Goal: Navigation & Orientation: Understand site structure

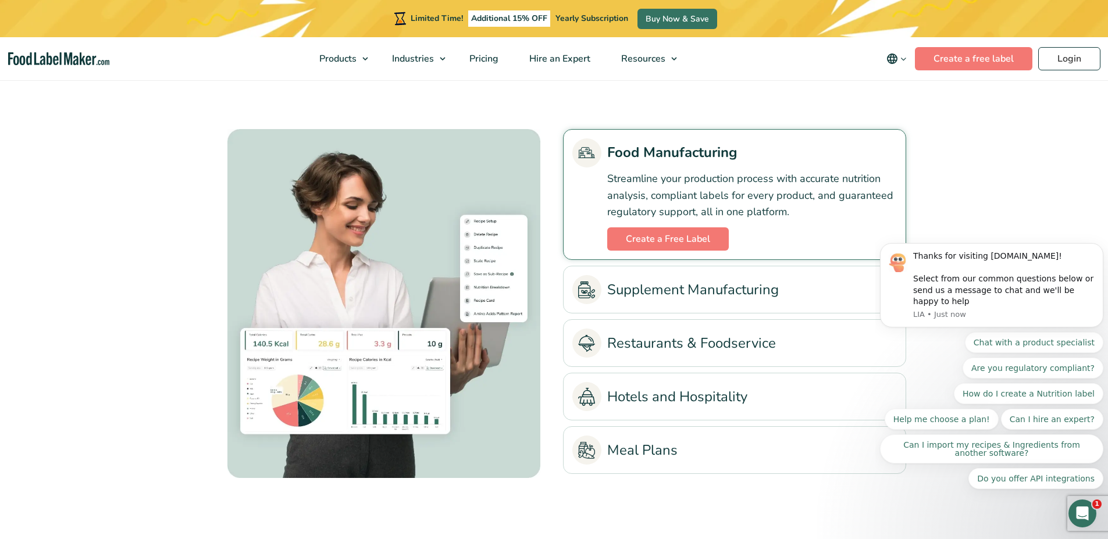
scroll to position [2810, 0]
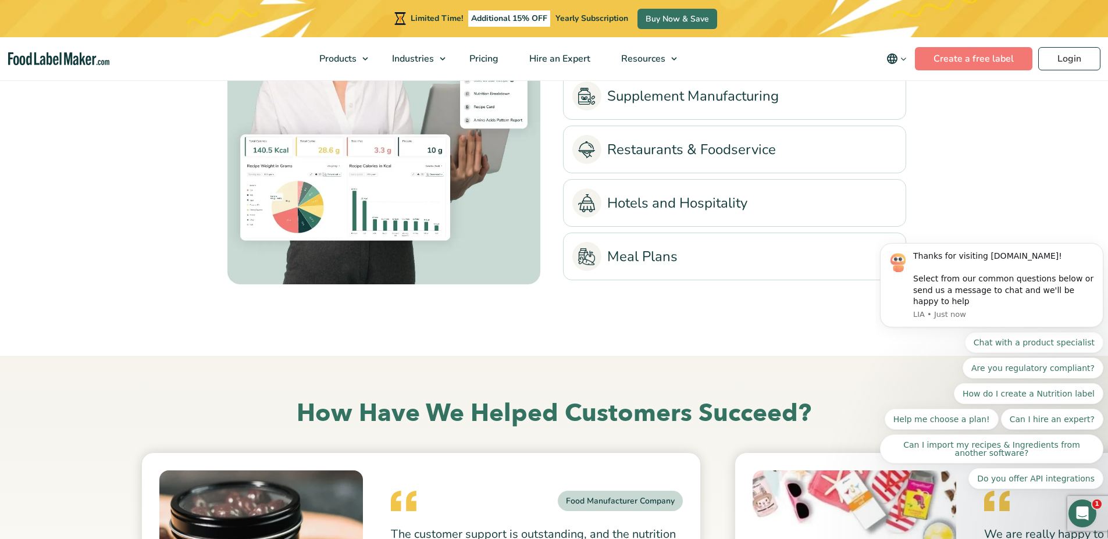
click at [651, 245] on link "Meal Plans" at bounding box center [734, 256] width 324 height 29
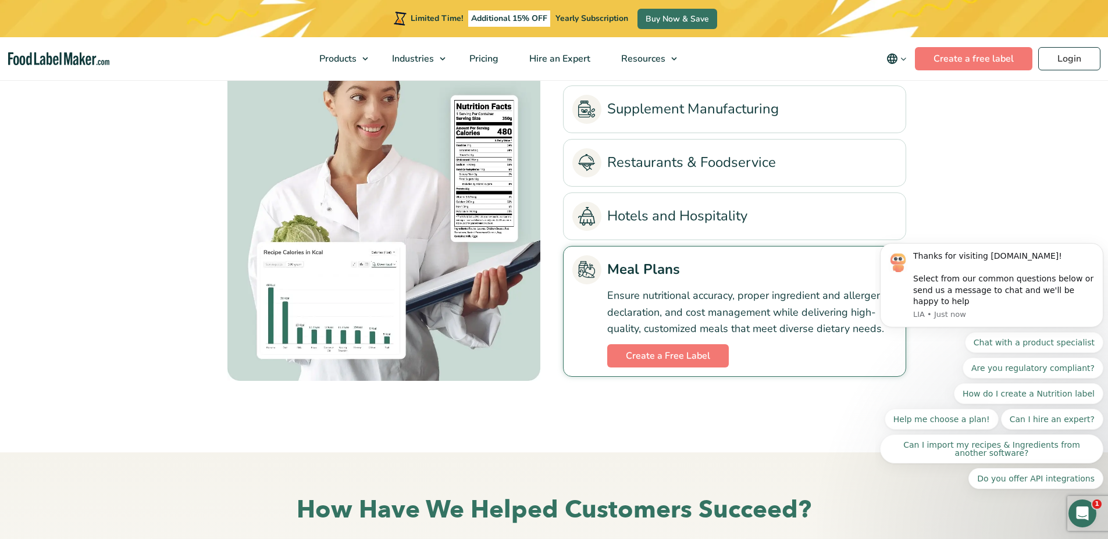
scroll to position [2616, 0]
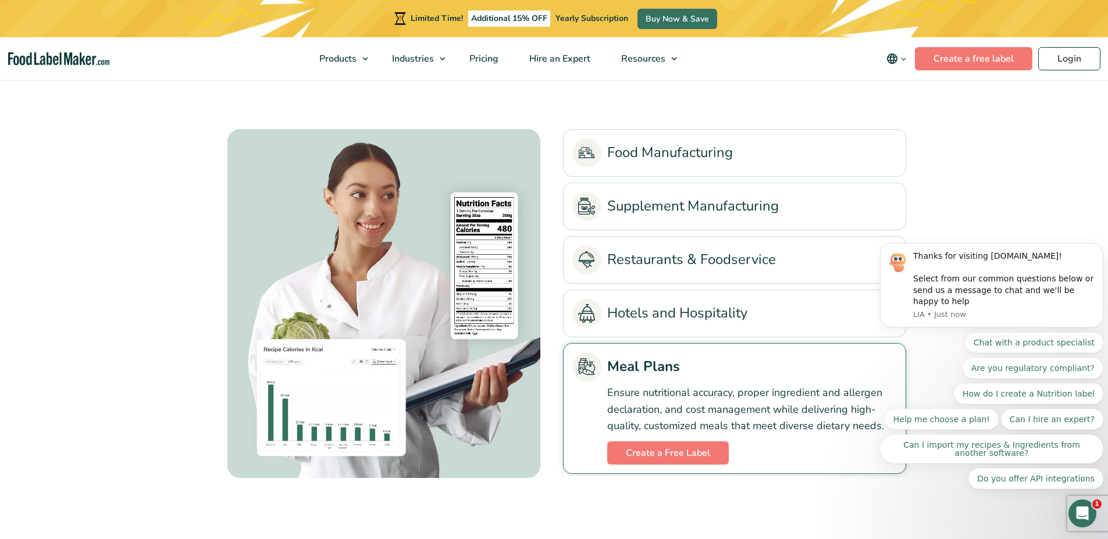
click at [610, 311] on link "Hotels and Hospitality" at bounding box center [734, 313] width 324 height 29
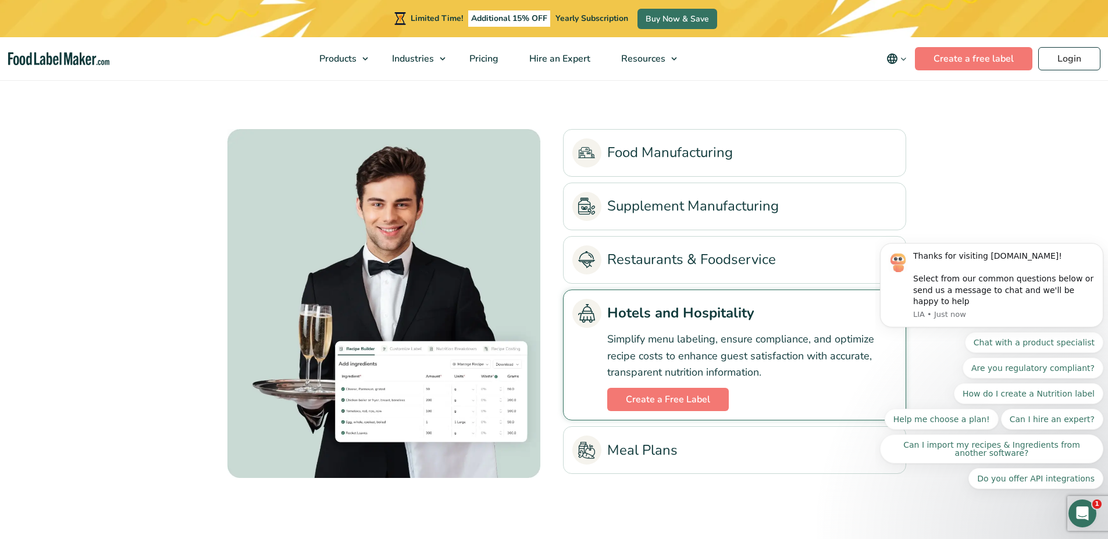
click at [613, 275] on li "Restaurants & Foodservice Catering, restaurants & cafes: Optimize recipe organi…" at bounding box center [734, 260] width 343 height 48
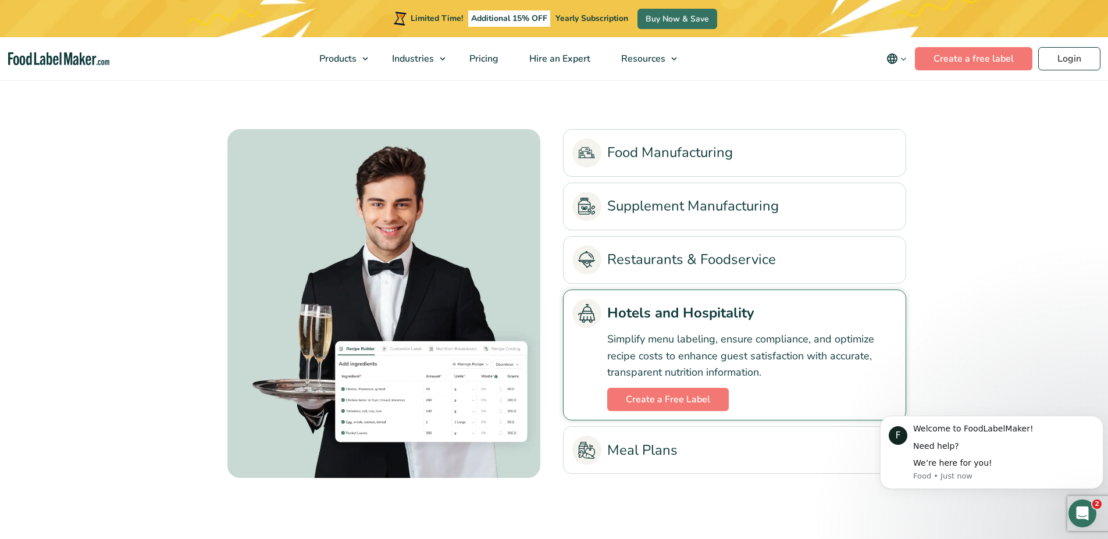
click at [619, 262] on link "Restaurants & Foodservice" at bounding box center [734, 259] width 324 height 29
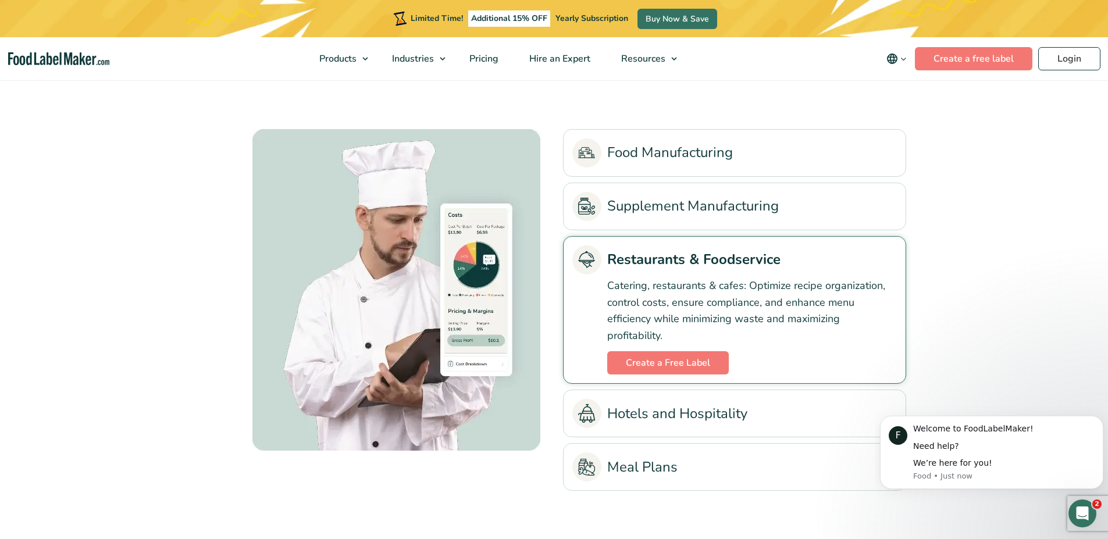
click at [633, 217] on link "Supplement Manufacturing" at bounding box center [734, 206] width 324 height 29
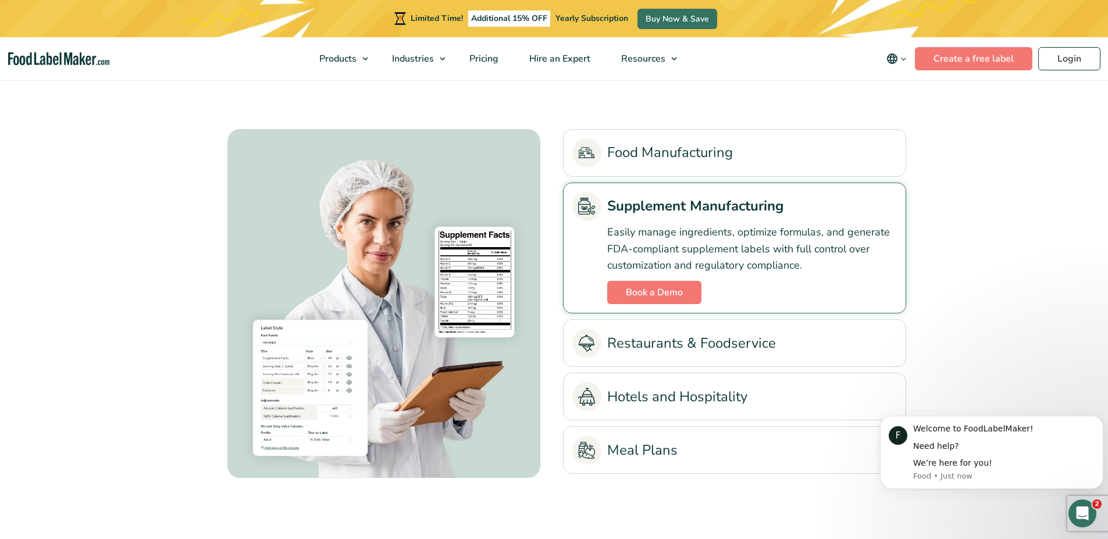
click at [640, 163] on link "Food Manufacturing" at bounding box center [734, 152] width 324 height 29
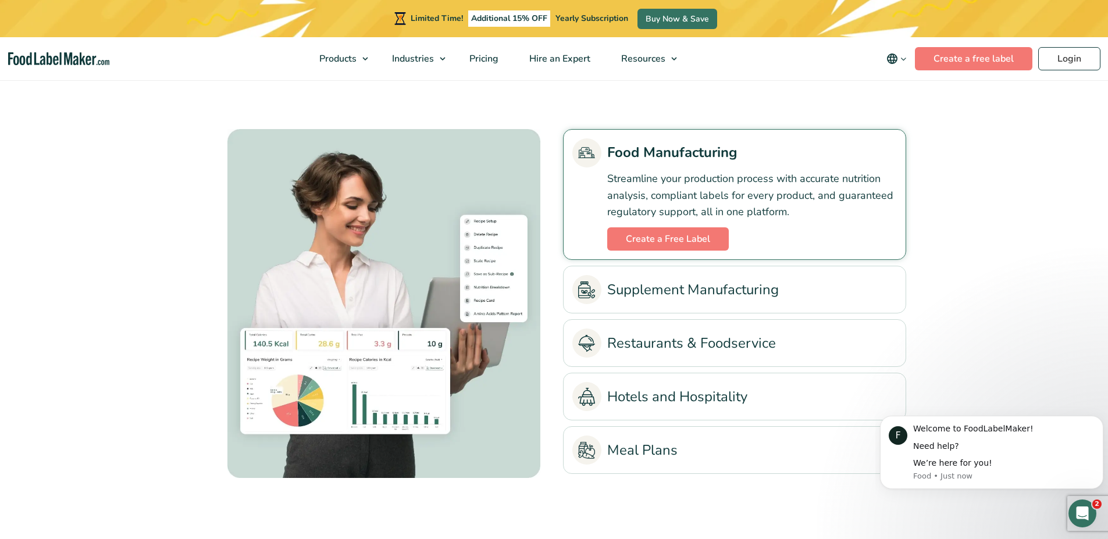
click at [606, 298] on link "Supplement Manufacturing" at bounding box center [734, 289] width 324 height 29
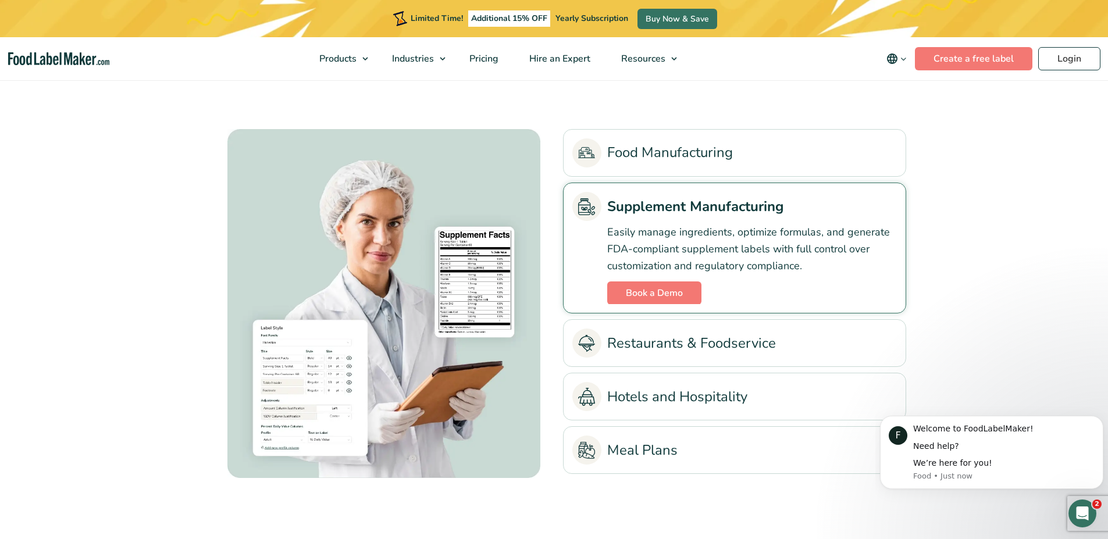
click at [605, 341] on link "Restaurants & Foodservice" at bounding box center [734, 343] width 324 height 29
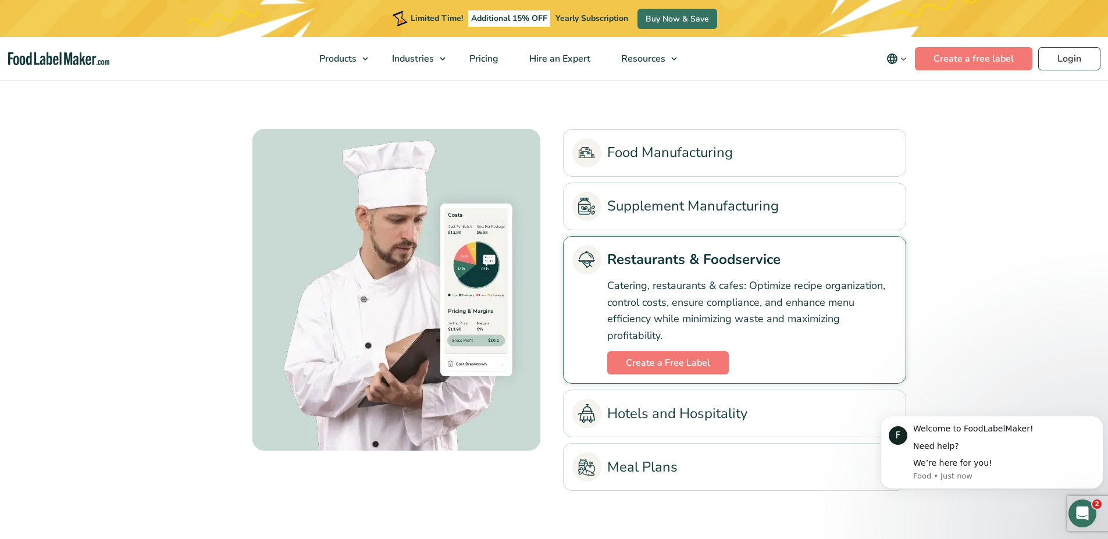
click at [610, 398] on li "Hotels and Hospitality Simplify menu labeling, ensure compliance, and optimize …" at bounding box center [734, 414] width 343 height 48
click at [616, 430] on li "Hotels and Hospitality Simplify menu labeling, ensure compliance, and optimize …" at bounding box center [734, 414] width 343 height 48
click at [612, 419] on link "Hotels and Hospitality" at bounding box center [734, 413] width 324 height 29
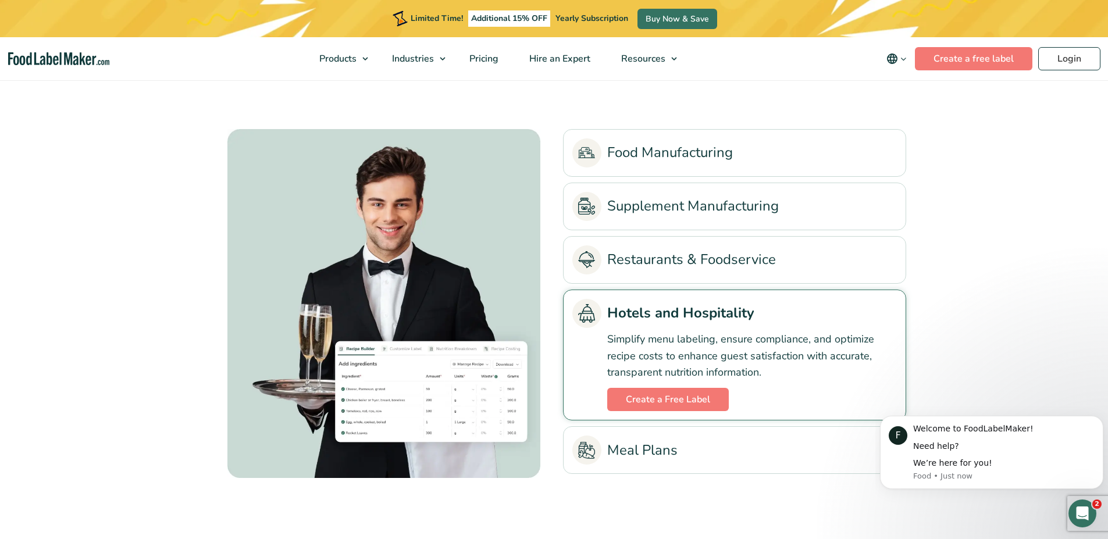
click at [614, 448] on link "Meal Plans" at bounding box center [734, 449] width 324 height 29
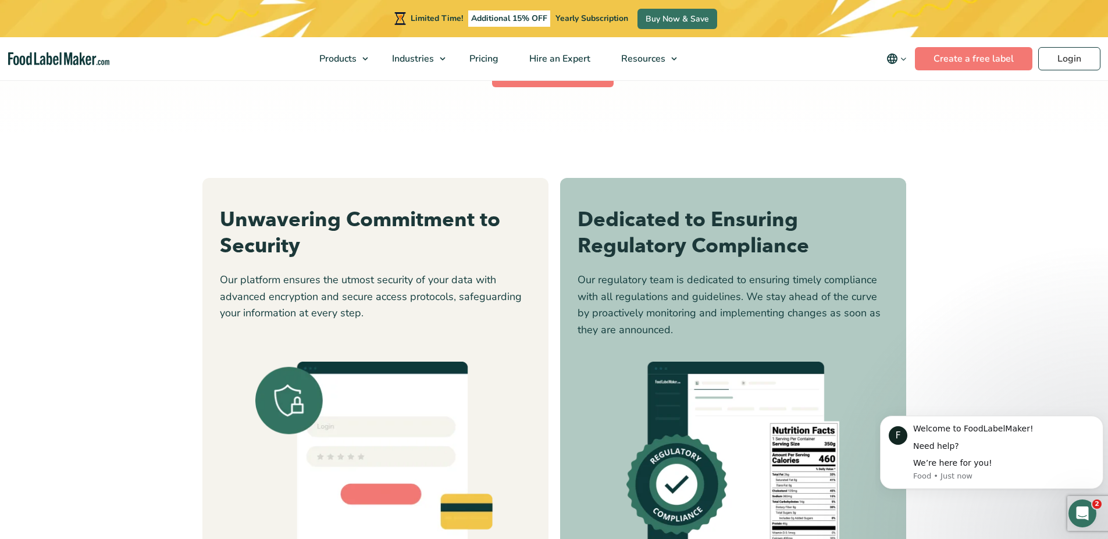
scroll to position [3876, 0]
